Goal: Task Accomplishment & Management: Manage account settings

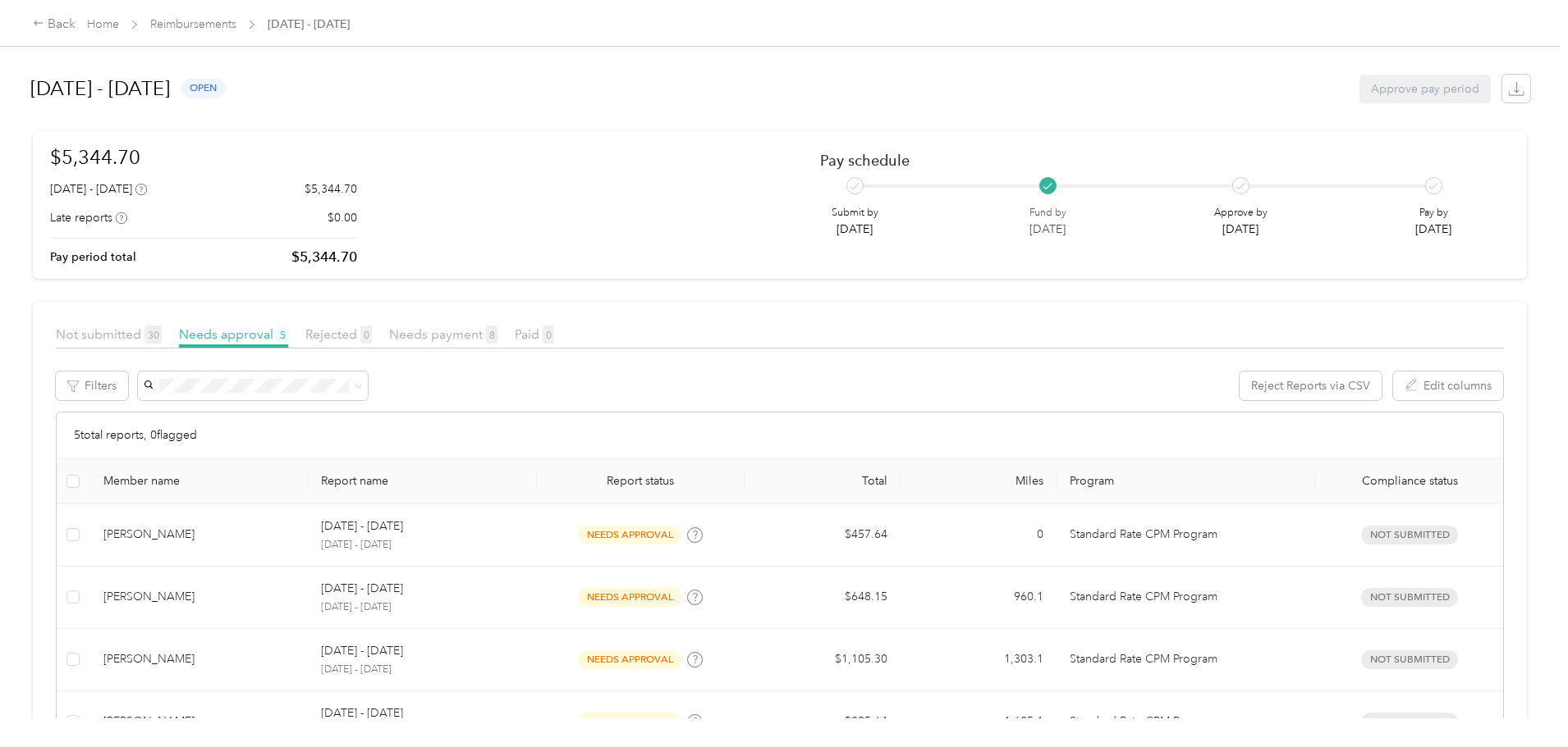
scroll to position [186, 0]
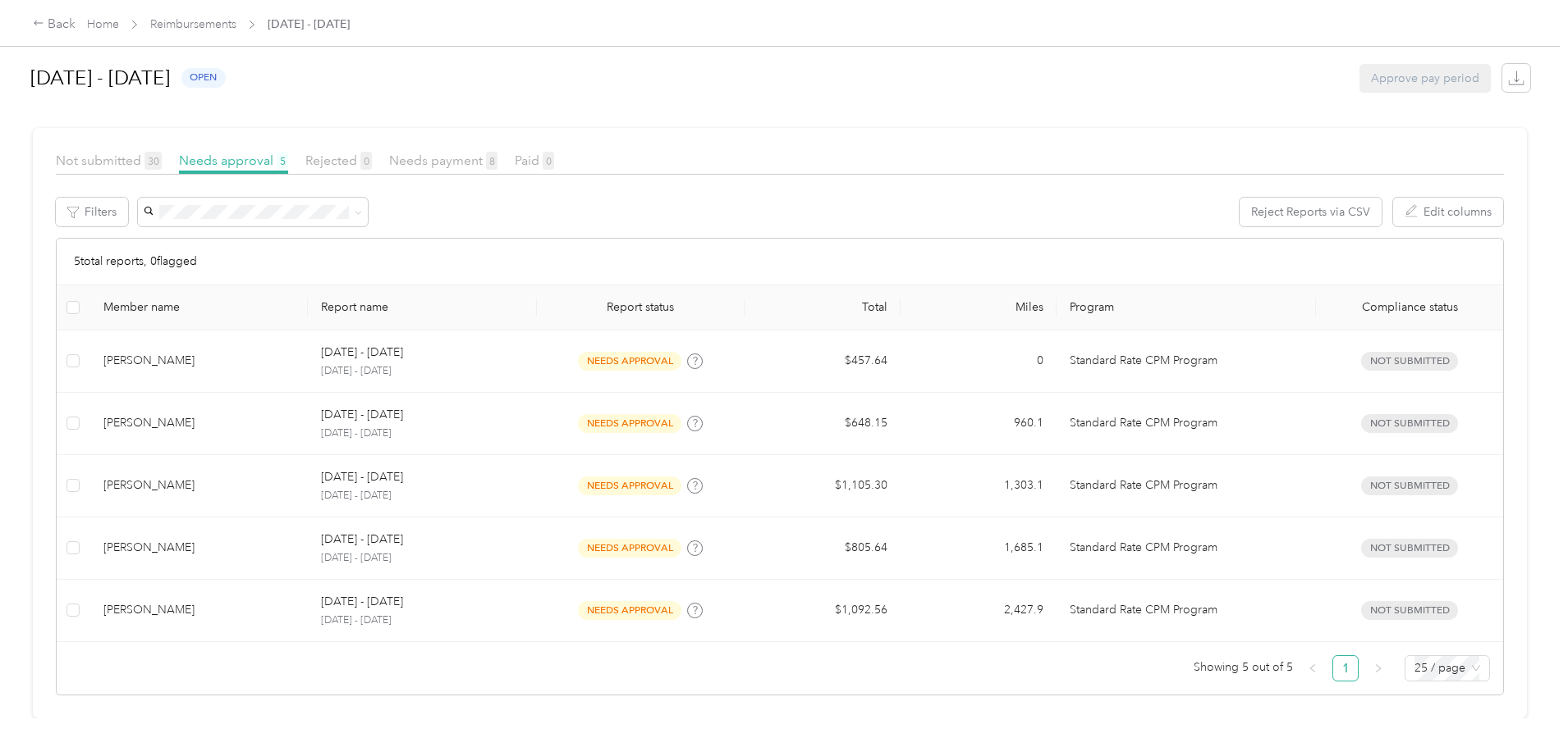
drag, startPoint x: 124, startPoint y: 308, endPoint x: 180, endPoint y: 248, distance: 82.1
click at [124, 308] on div "Back Home Reimbursements [DATE] - [DATE] [DATE] - [DATE] open Approve pay perio…" at bounding box center [780, 373] width 1560 height 747
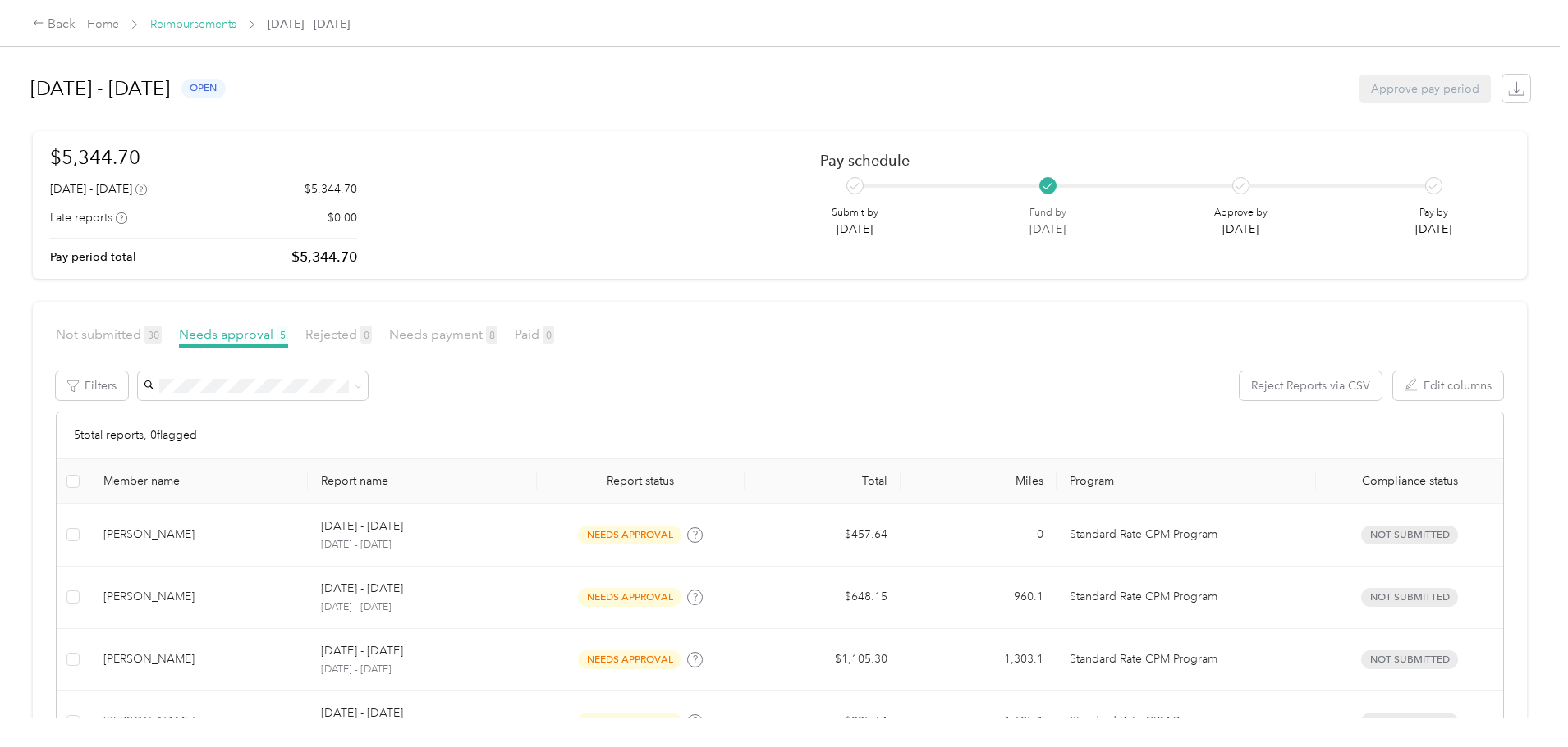
click at [236, 28] on link "Reimbursements" at bounding box center [194, 24] width 86 height 14
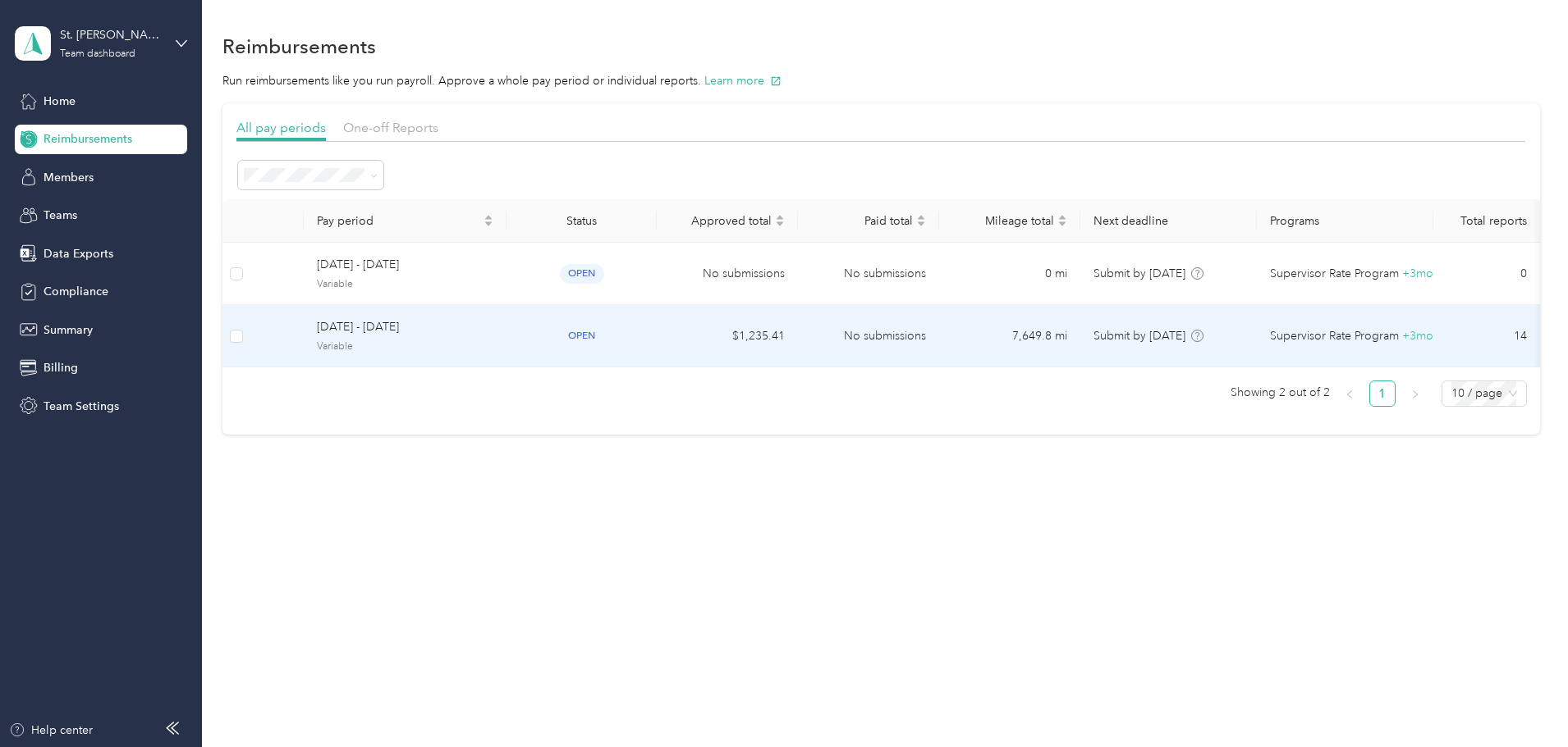
click at [493, 342] on span "Variable" at bounding box center [405, 347] width 176 height 15
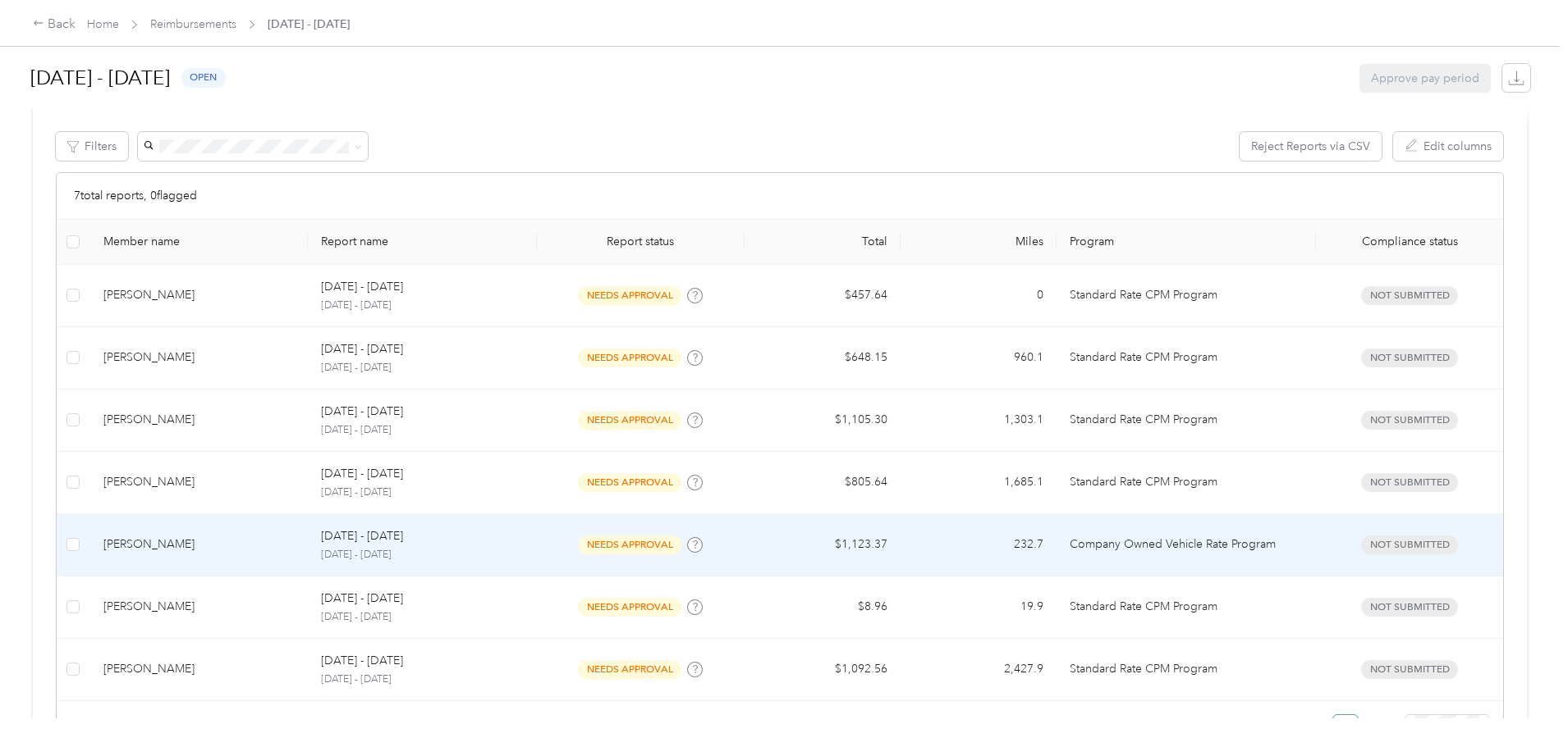
scroll to position [311, 0]
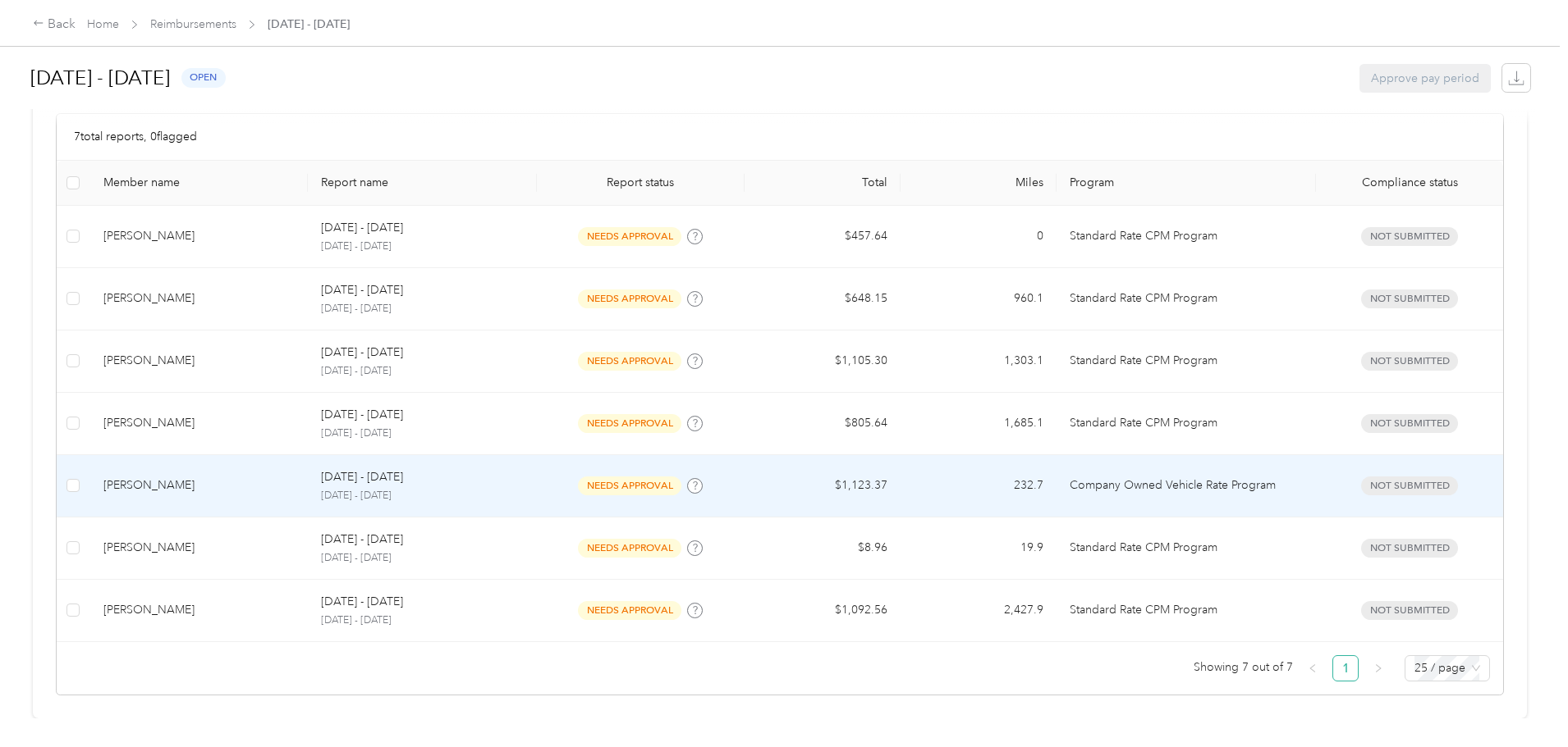
click at [308, 486] on td "[PERSON_NAME]" at bounding box center [200, 486] width 219 height 62
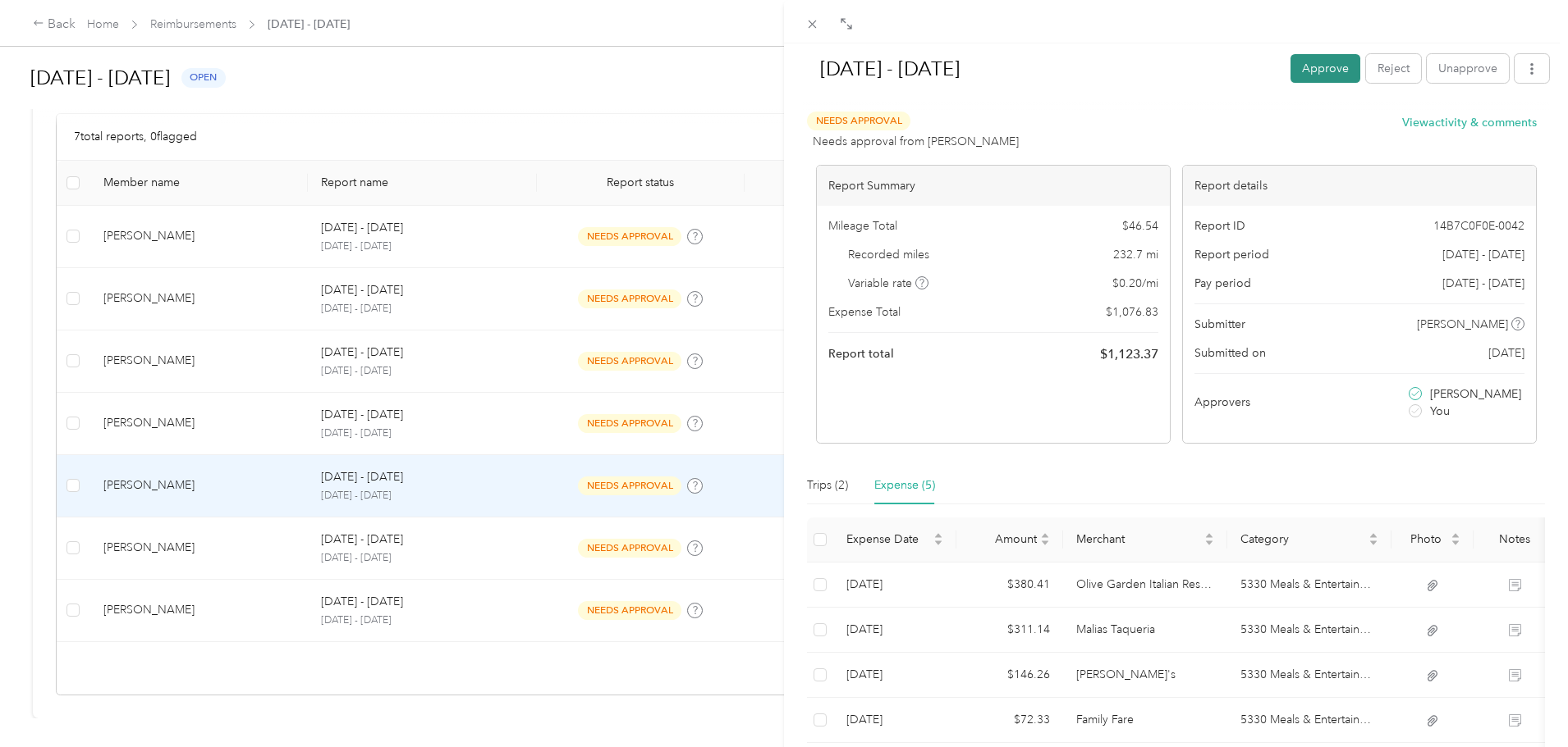
click at [1330, 71] on button "Approve" at bounding box center [1325, 68] width 70 height 29
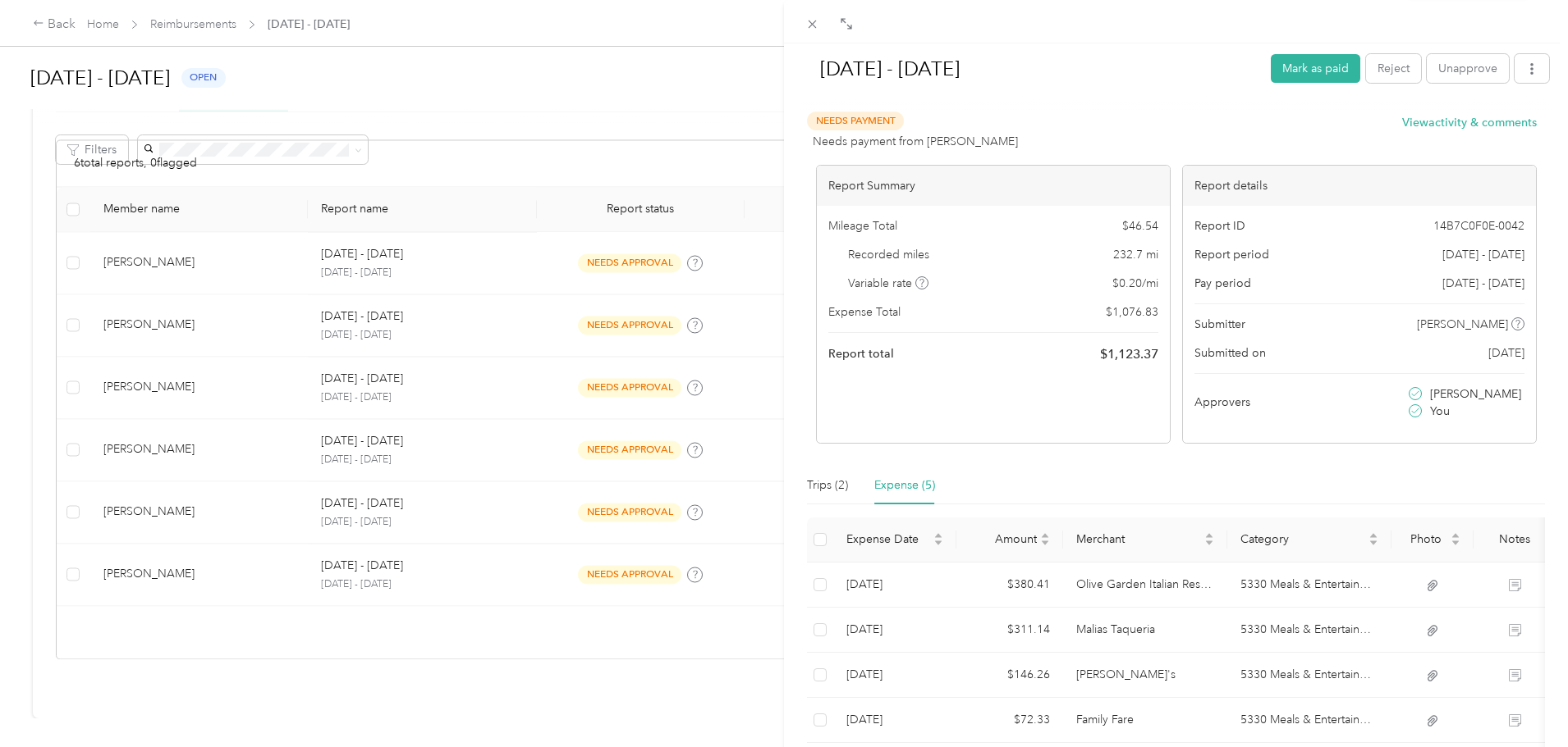
scroll to position [248, 0]
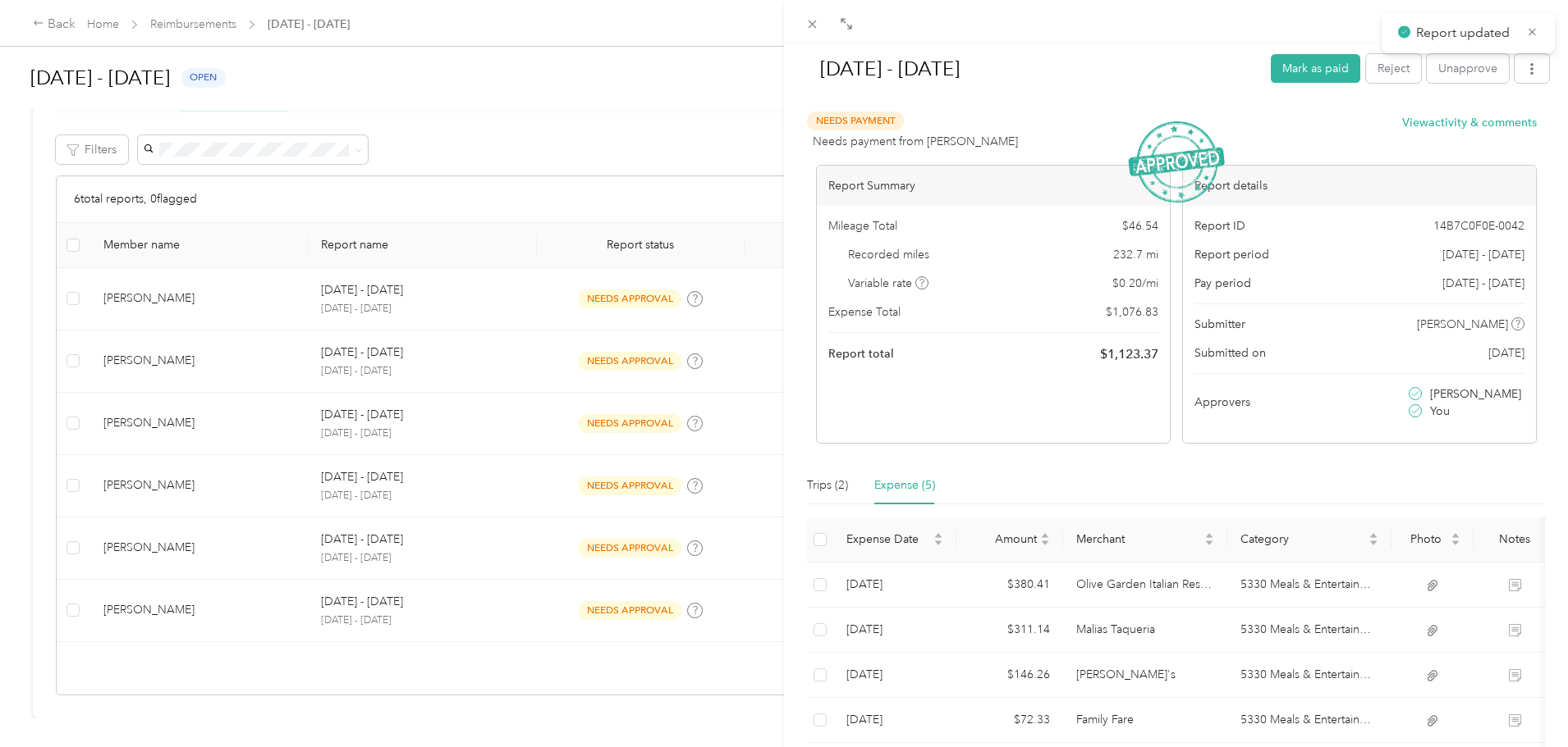
click at [12, 352] on div "[DATE] - [DATE] Mark as paid Reject Unapprove Needs Payment Needs payment from …" at bounding box center [784, 373] width 1568 height 747
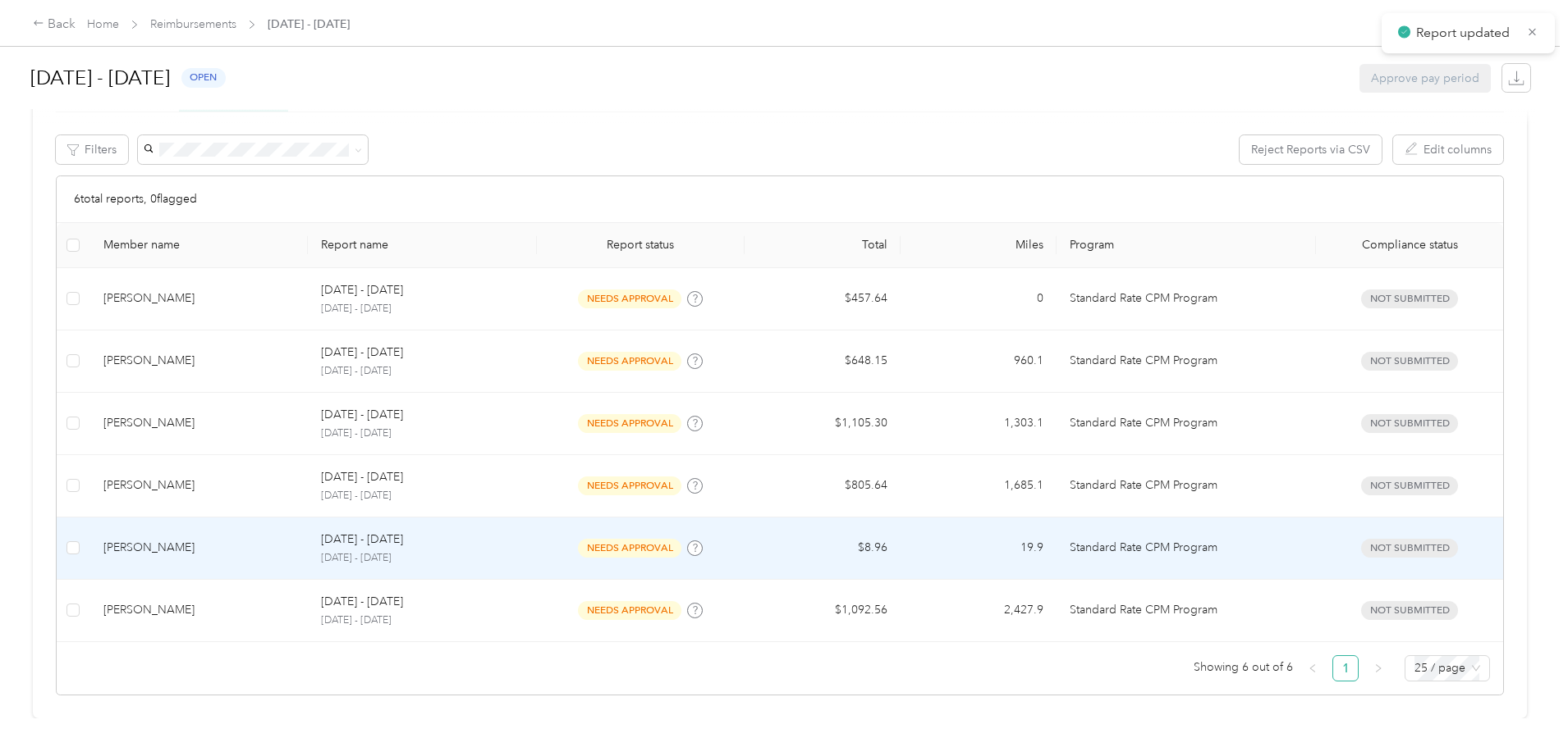
click at [403, 531] on p "[DATE] - [DATE]" at bounding box center [362, 540] width 82 height 18
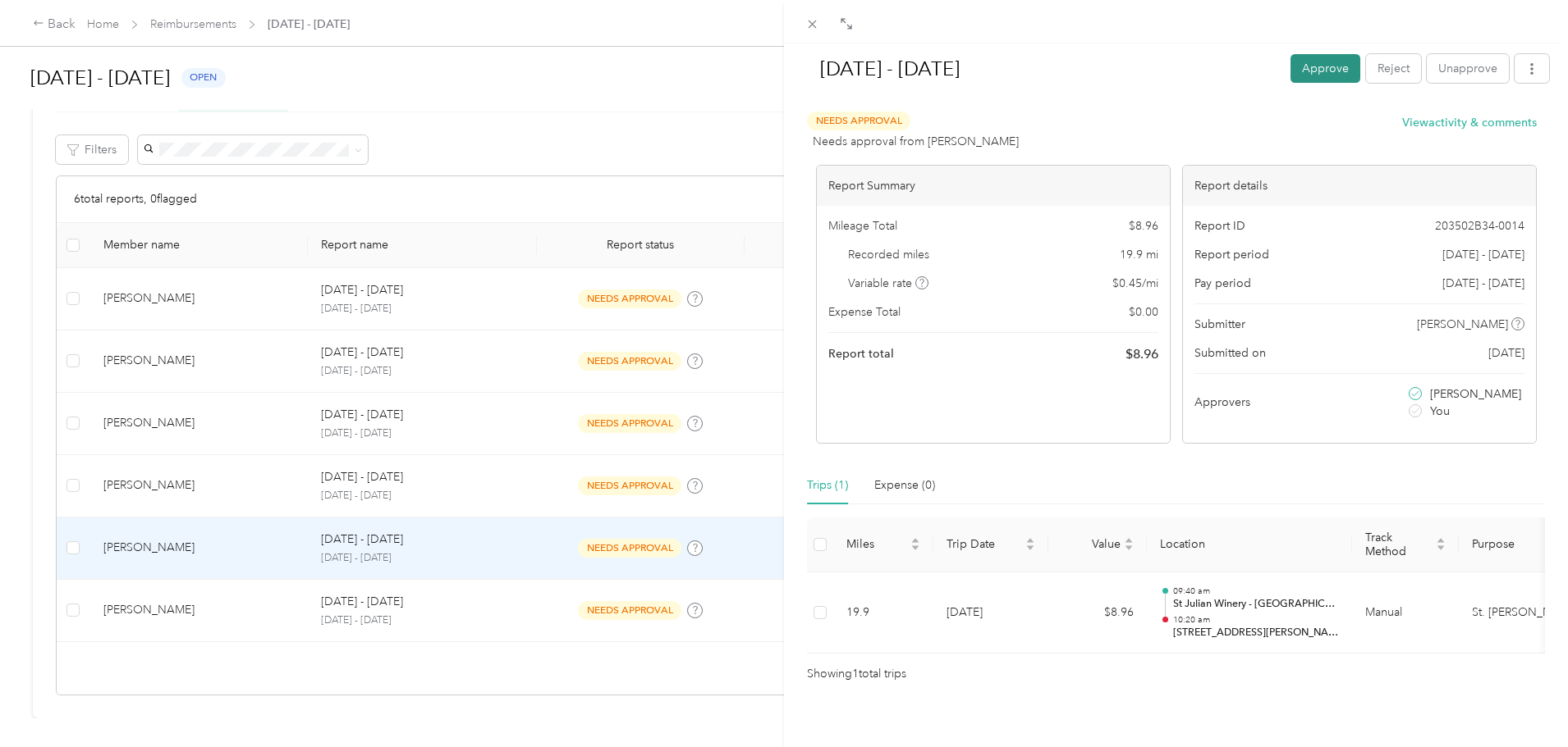
click at [1320, 66] on button "Approve" at bounding box center [1325, 68] width 70 height 29
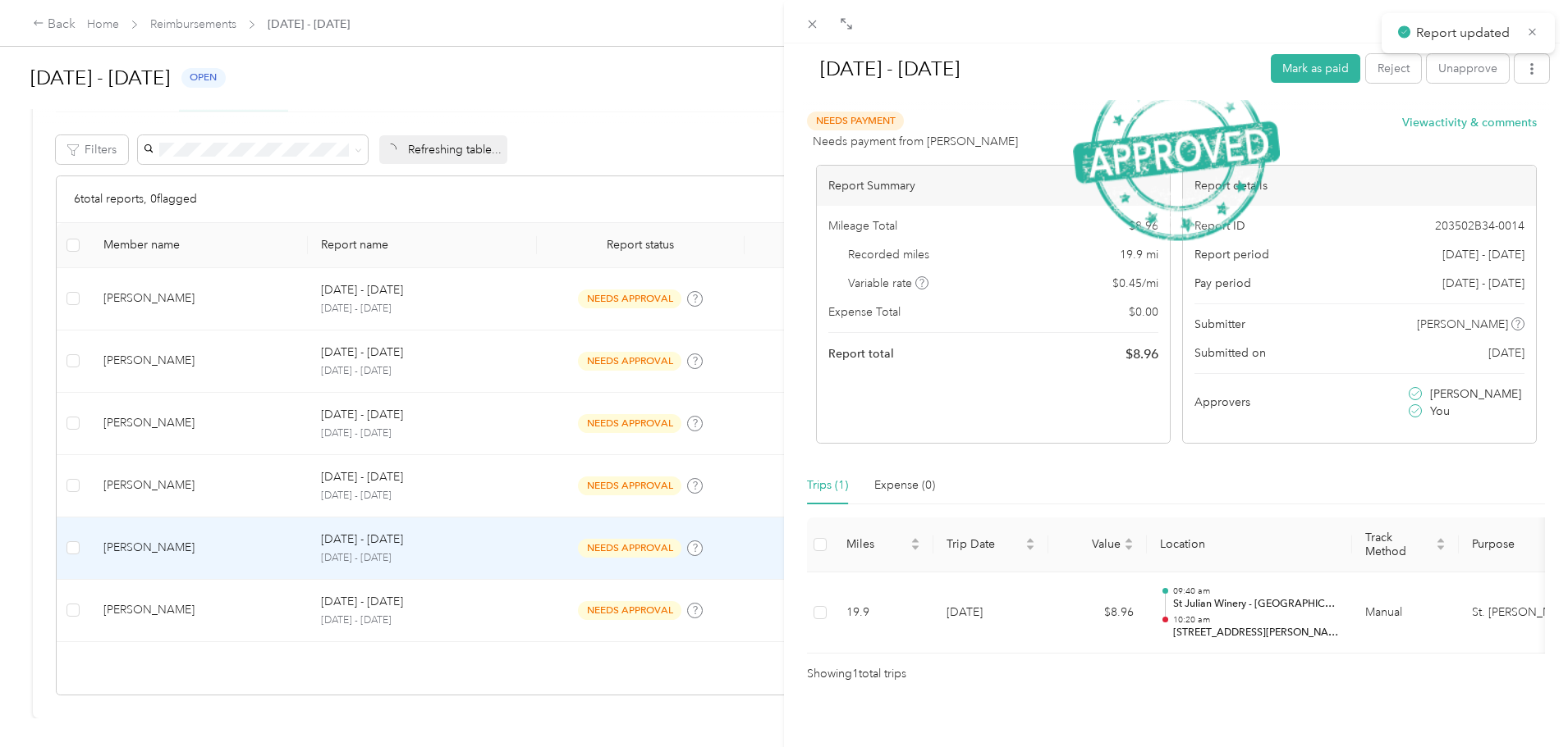
scroll to position [186, 0]
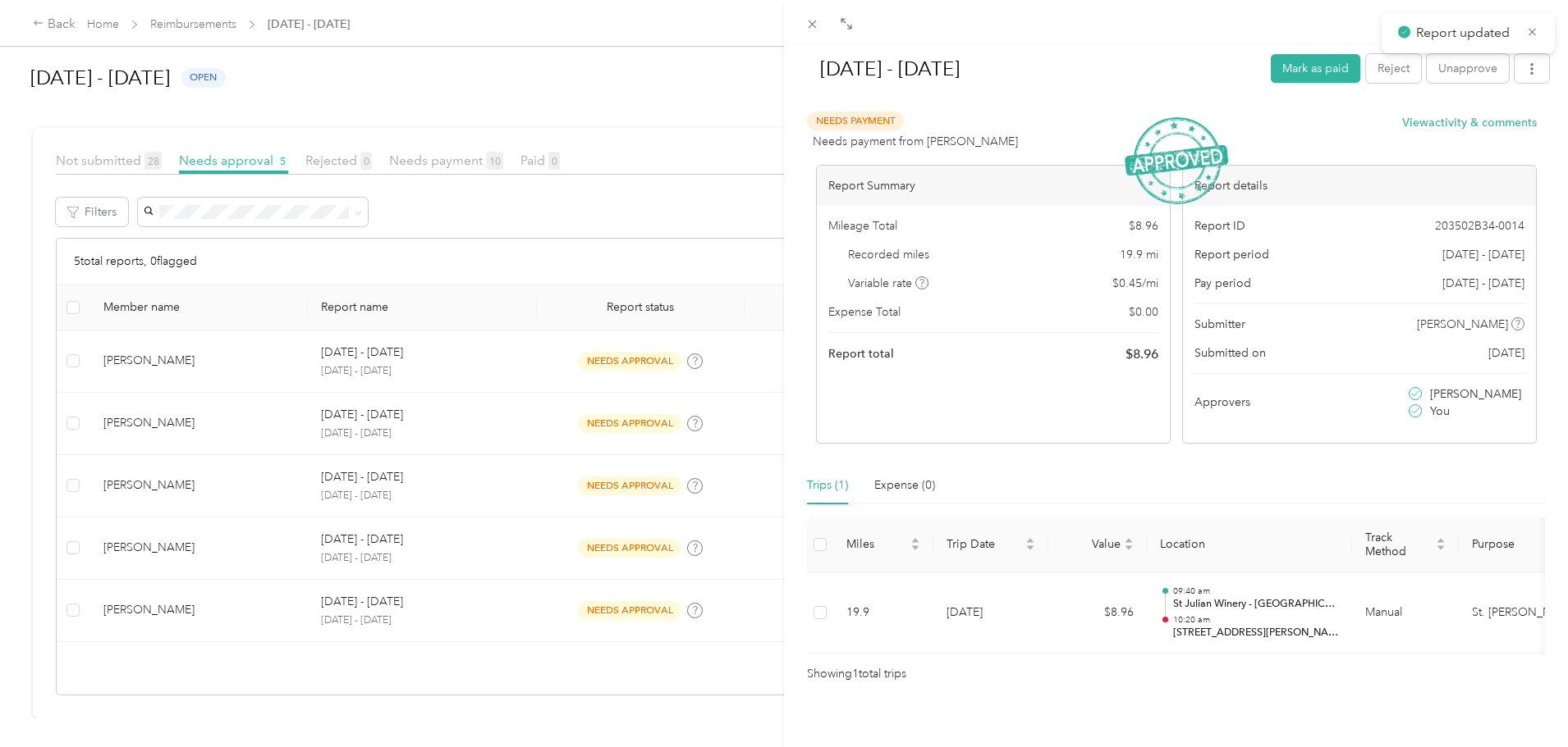
click at [54, 374] on div "[DATE] - [DATE] Mark as paid Reject Unapprove Needs Payment Needs payment from …" at bounding box center [784, 373] width 1568 height 747
